Goal: Information Seeking & Learning: Learn about a topic

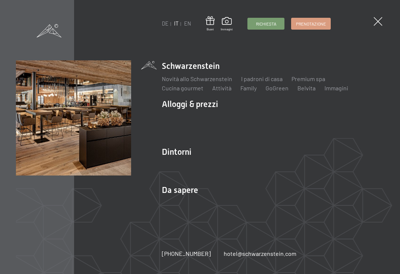
click at [178, 153] on img at bounding box center [91, 91] width 183 height 183
click at [180, 150] on img at bounding box center [91, 91] width 183 height 183
click at [172, 156] on img at bounding box center [91, 91] width 183 height 183
click at [176, 153] on img at bounding box center [91, 91] width 183 height 183
click at [180, 167] on img at bounding box center [91, 91] width 183 height 183
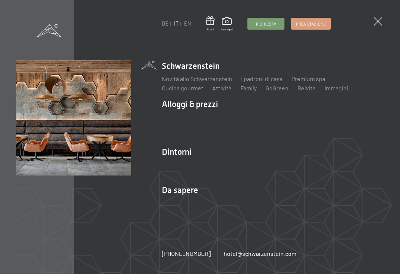
click at [175, 161] on img at bounding box center [91, 91] width 183 height 183
click at [168, 160] on img at bounding box center [91, 91] width 183 height 183
click at [182, 153] on img at bounding box center [91, 91] width 183 height 183
click at [171, 156] on img at bounding box center [91, 91] width 183 height 183
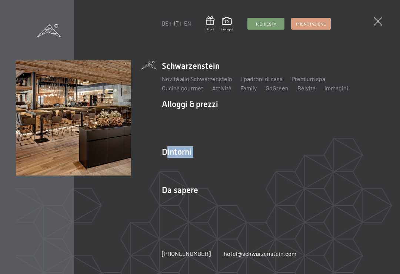
click at [301, 82] on link "Premium spa" at bounding box center [309, 78] width 34 height 7
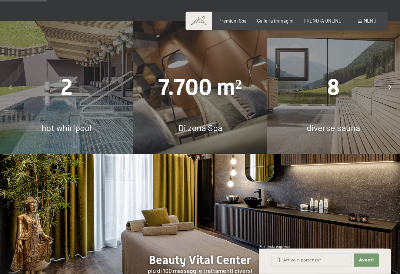
scroll to position [482, 0]
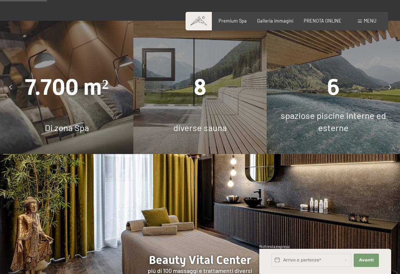
click at [334, 83] on span "6" at bounding box center [333, 87] width 13 height 26
click at [332, 81] on span "6" at bounding box center [333, 87] width 13 height 26
click at [335, 113] on span "spaziose piscine interne ed esterne" at bounding box center [333, 121] width 105 height 23
click at [338, 109] on div "spaziose piscine interne ed esterne" at bounding box center [333, 121] width 133 height 25
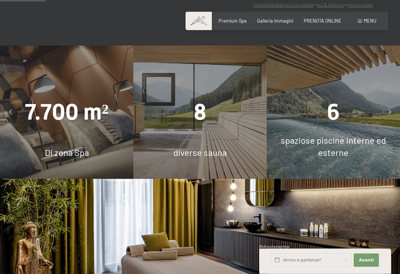
scroll to position [433, 0]
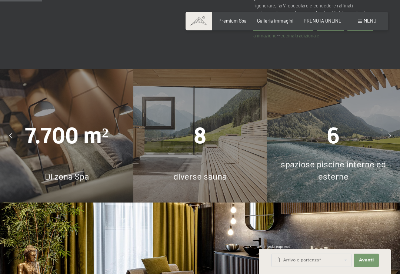
click at [197, 171] on span "diverse sauna" at bounding box center [199, 176] width 53 height 11
click at [67, 171] on span "Di zona Spa" at bounding box center [67, 176] width 44 height 11
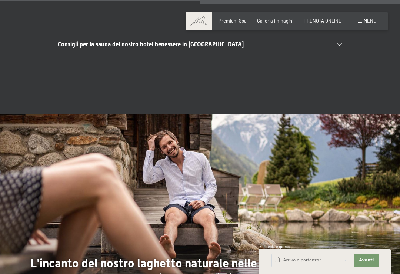
scroll to position [2067, 0]
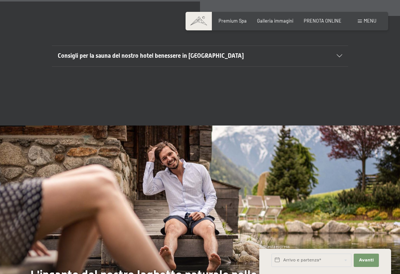
click at [339, 55] on div "Consigli per la sauna del nostro hotel benessere in [GEOGRAPHIC_DATA]" at bounding box center [200, 56] width 285 height 20
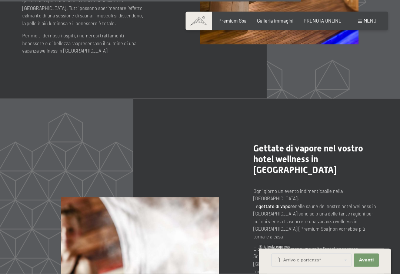
scroll to position [2767, 0]
click at [274, 23] on span "Galleria immagini" at bounding box center [275, 21] width 36 height 6
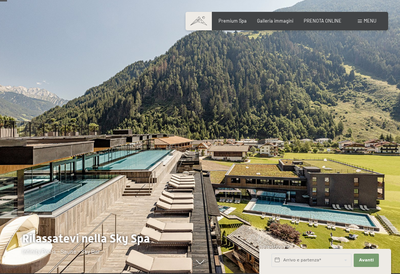
scroll to position [0, 0]
